Goal: Task Accomplishment & Management: Use online tool/utility

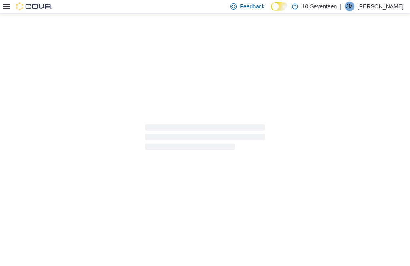
click at [6, 9] on icon at bounding box center [6, 6] width 6 height 5
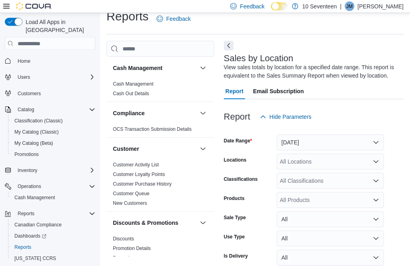
scroll to position [26, 0]
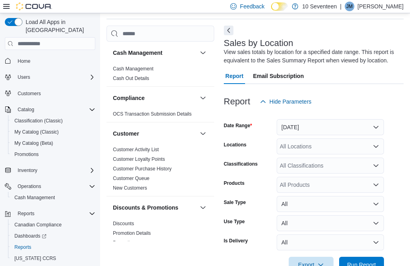
click at [368, 128] on button "[DATE]" at bounding box center [329, 127] width 107 height 16
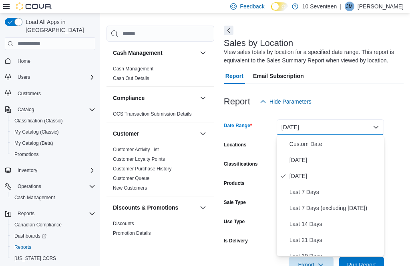
click at [340, 167] on button "[DATE]" at bounding box center [329, 160] width 107 height 16
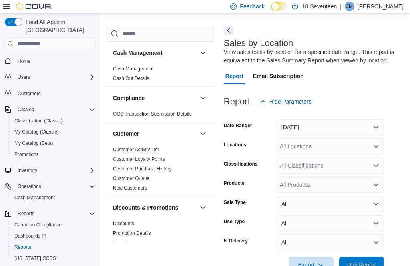
click at [369, 262] on span "Run Report" at bounding box center [361, 265] width 35 height 16
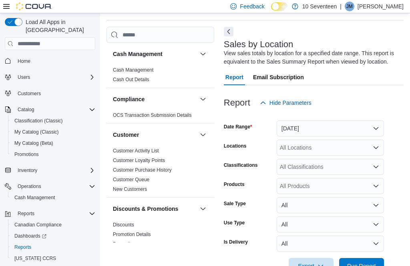
click at [368, 266] on span "Run Report" at bounding box center [361, 266] width 29 height 8
click at [370, 266] on span "Run Report" at bounding box center [361, 266] width 29 height 8
click at [374, 266] on span "Run Report" at bounding box center [361, 266] width 29 height 8
click at [370, 266] on span "Run Report" at bounding box center [361, 266] width 29 height 8
click at [369, 266] on span "Run Report" at bounding box center [361, 266] width 29 height 8
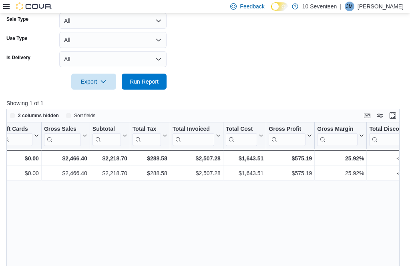
scroll to position [0, 0]
